Goal: Information Seeking & Learning: Check status

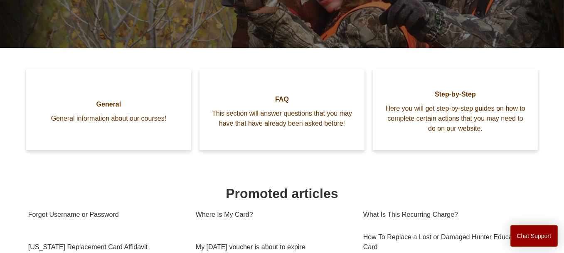
scroll to position [185, 0]
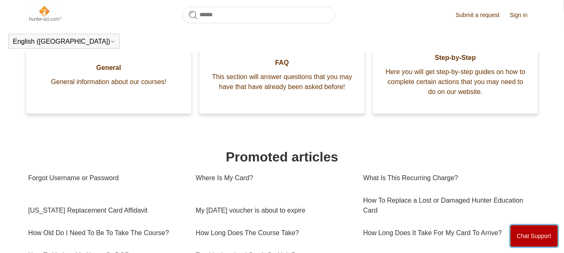
click at [547, 240] on button "Chat Support" at bounding box center [535, 236] width 48 height 22
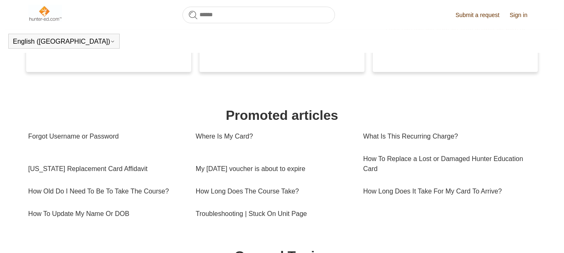
click at [341, 236] on section "Categories General General information about our courses! FAQ This section will…" at bounding box center [282, 195] width 508 height 411
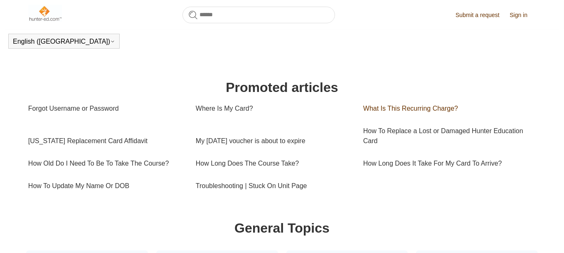
scroll to position [268, 0]
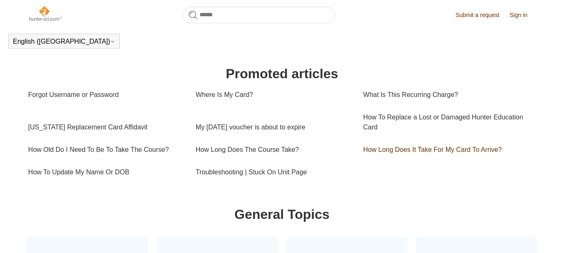
click at [460, 149] on link "How Long Does It Take For My Card To Arrive?" at bounding box center [448, 150] width 168 height 22
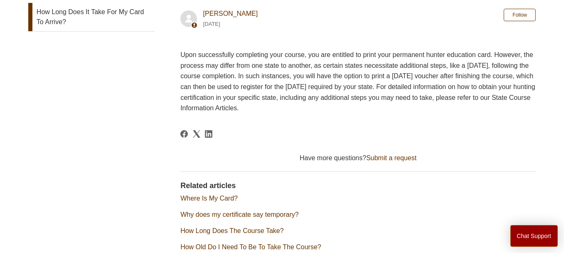
scroll to position [185, 0]
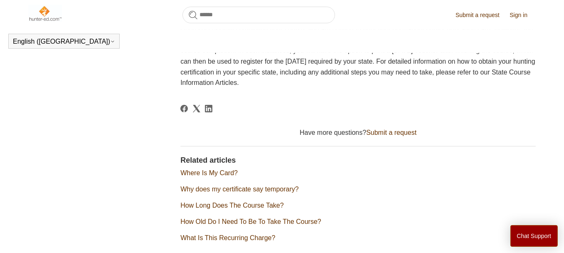
click at [217, 174] on link "Where Is My Card?" at bounding box center [209, 172] width 57 height 7
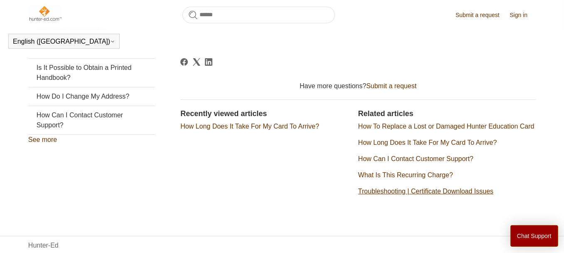
scroll to position [271, 0]
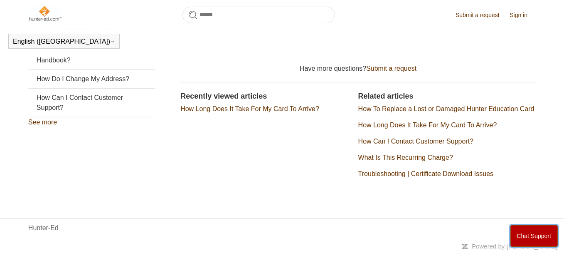
click at [531, 233] on button "Chat Support" at bounding box center [535, 236] width 48 height 22
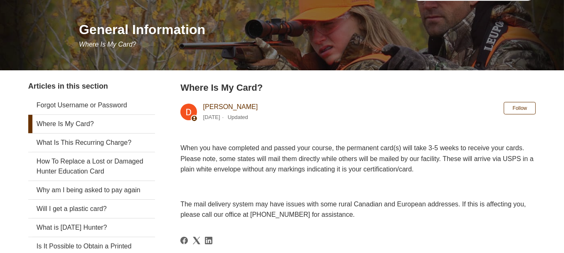
scroll to position [128, 0]
